Goal: Register for event/course

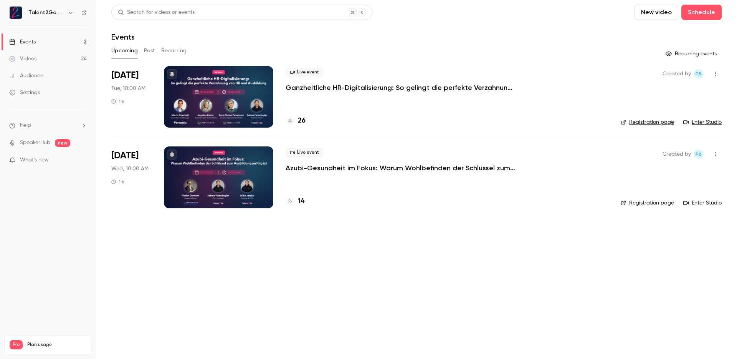
click at [460, 90] on p "Ganzheitliche HR-Digitalisierung: So gelingt die perfekte Verzahnung von HR und…" at bounding box center [401, 87] width 230 height 9
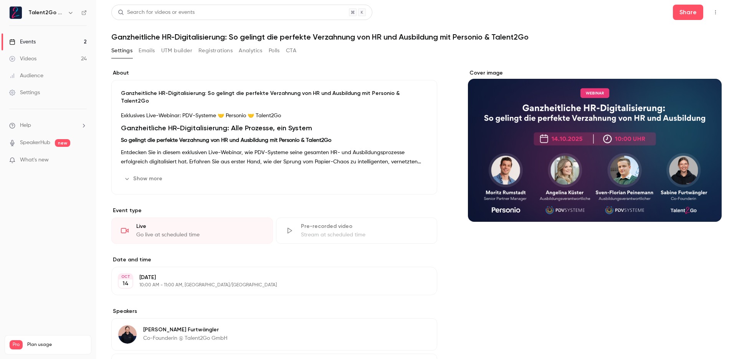
click at [220, 51] on button "Registrations" at bounding box center [216, 51] width 34 height 12
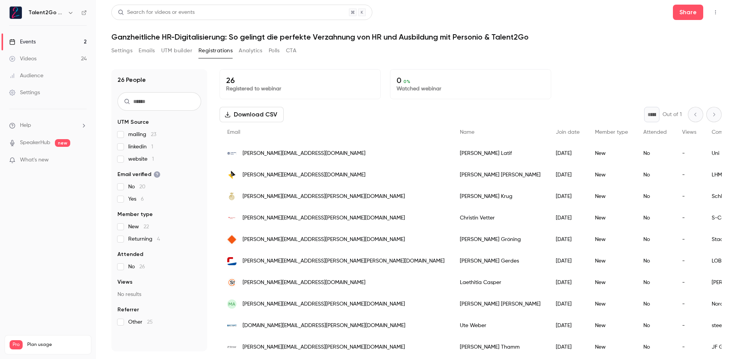
click at [571, 20] on header "Search for videos or events Share Ganzheitliche HR-Digitalisierung: So gelingt …" at bounding box center [416, 23] width 611 height 37
